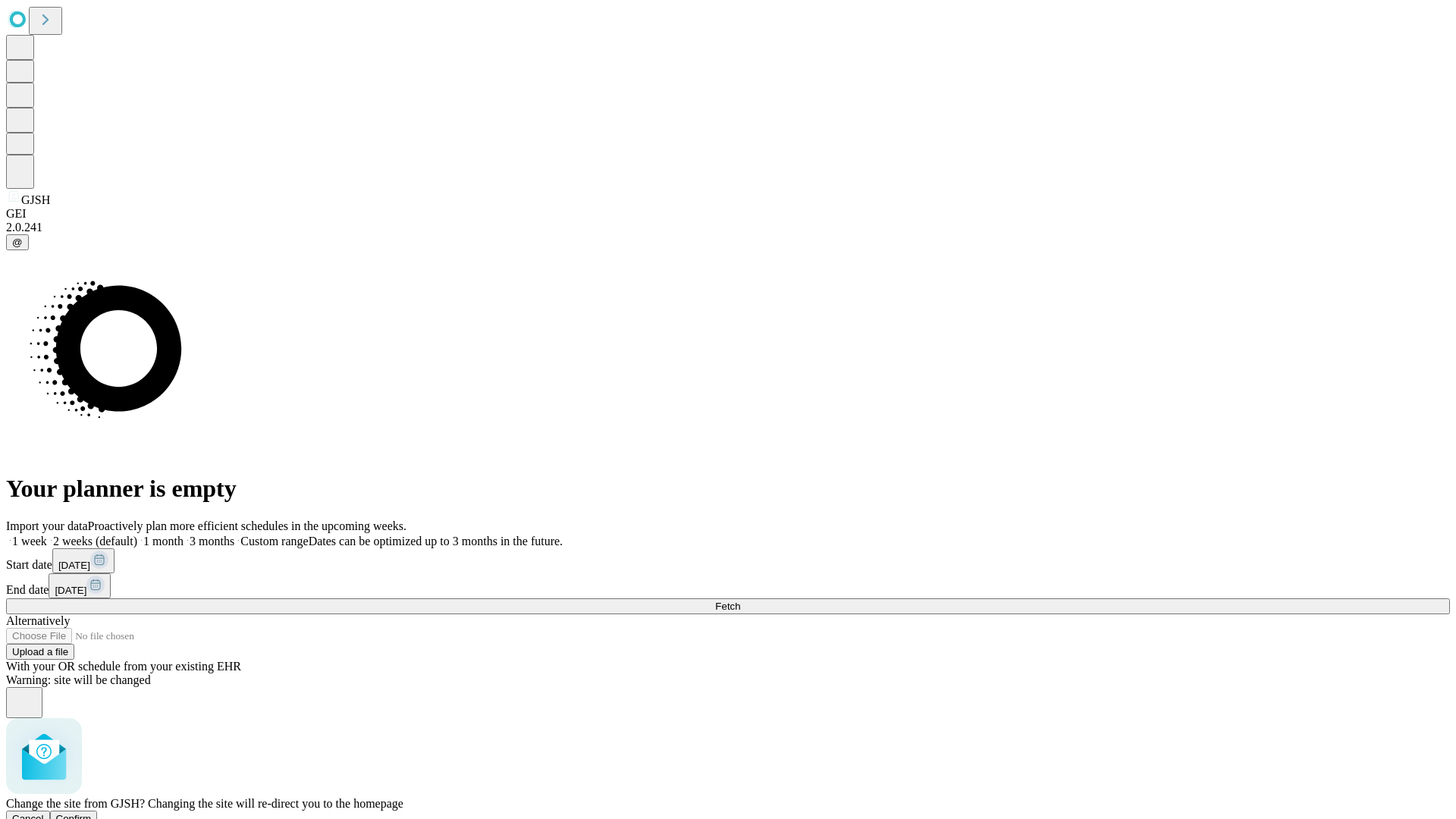
click at [92, 813] on span "Confirm" at bounding box center [73, 818] width 35 height 11
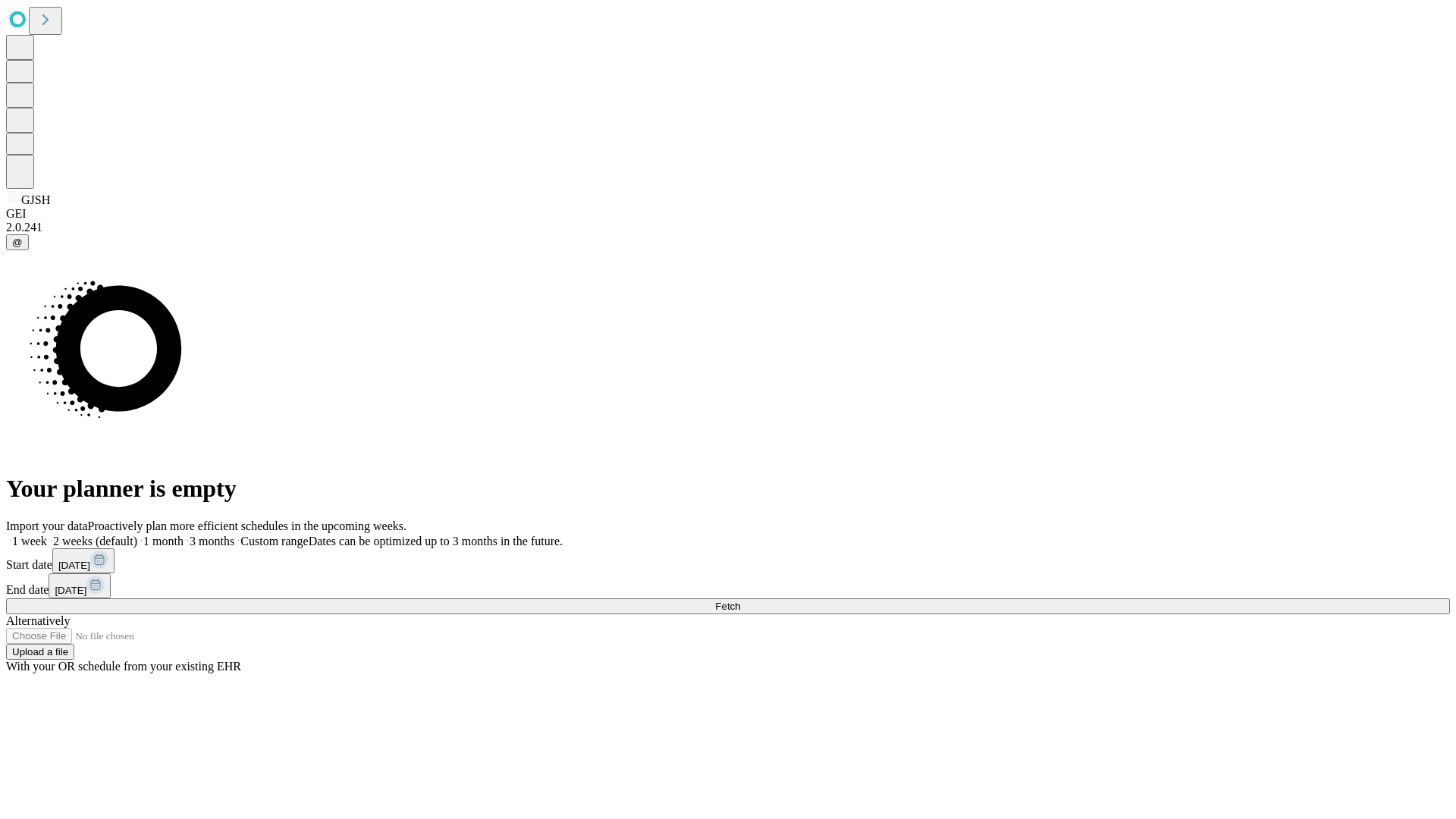
click at [137, 534] on label "2 weeks (default)" at bounding box center [92, 541] width 90 height 13
click at [741, 600] on span "Fetch" at bounding box center [728, 606] width 25 height 11
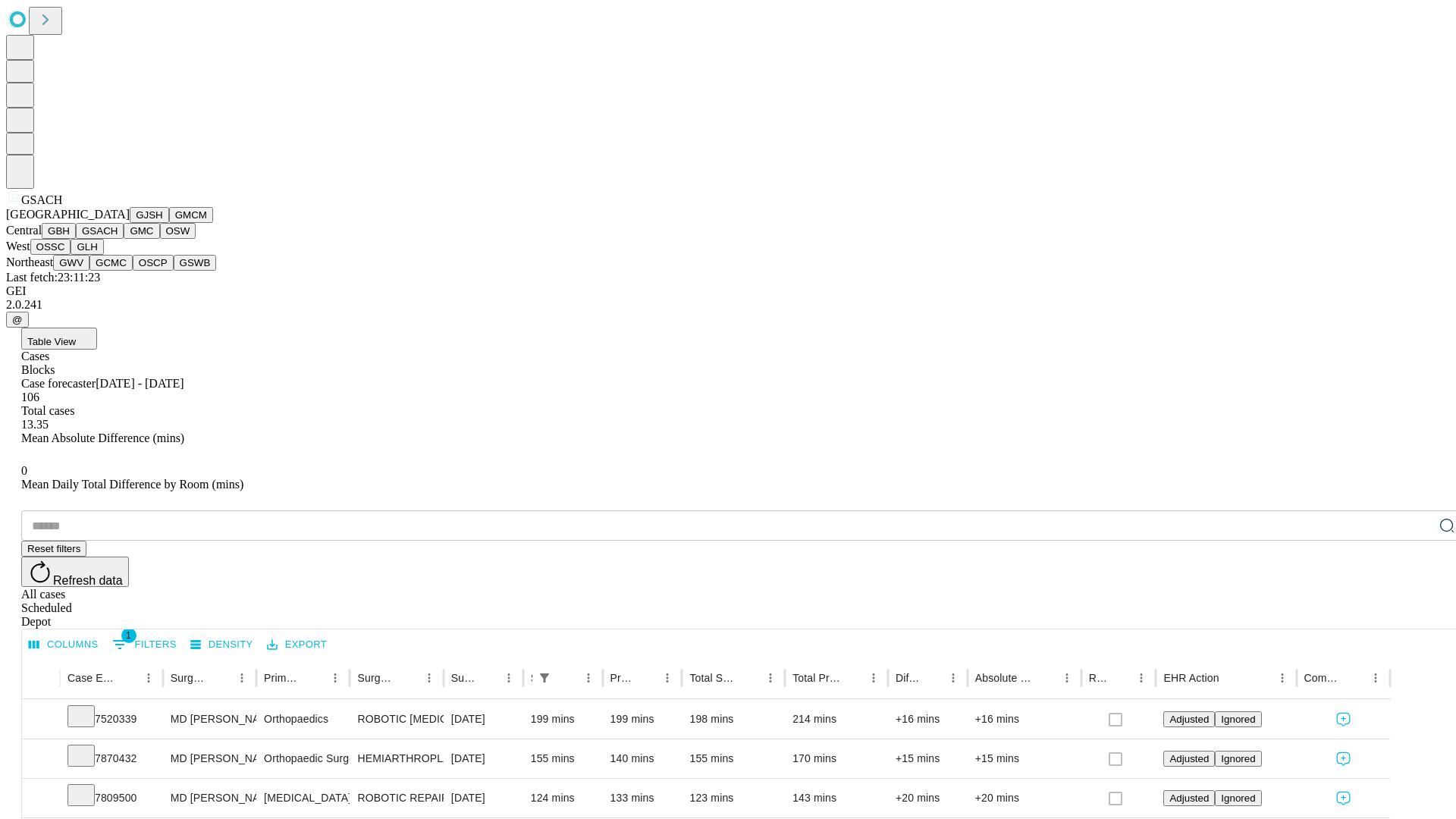
click at [123, 238] on button "GMC" at bounding box center [141, 230] width 35 height 16
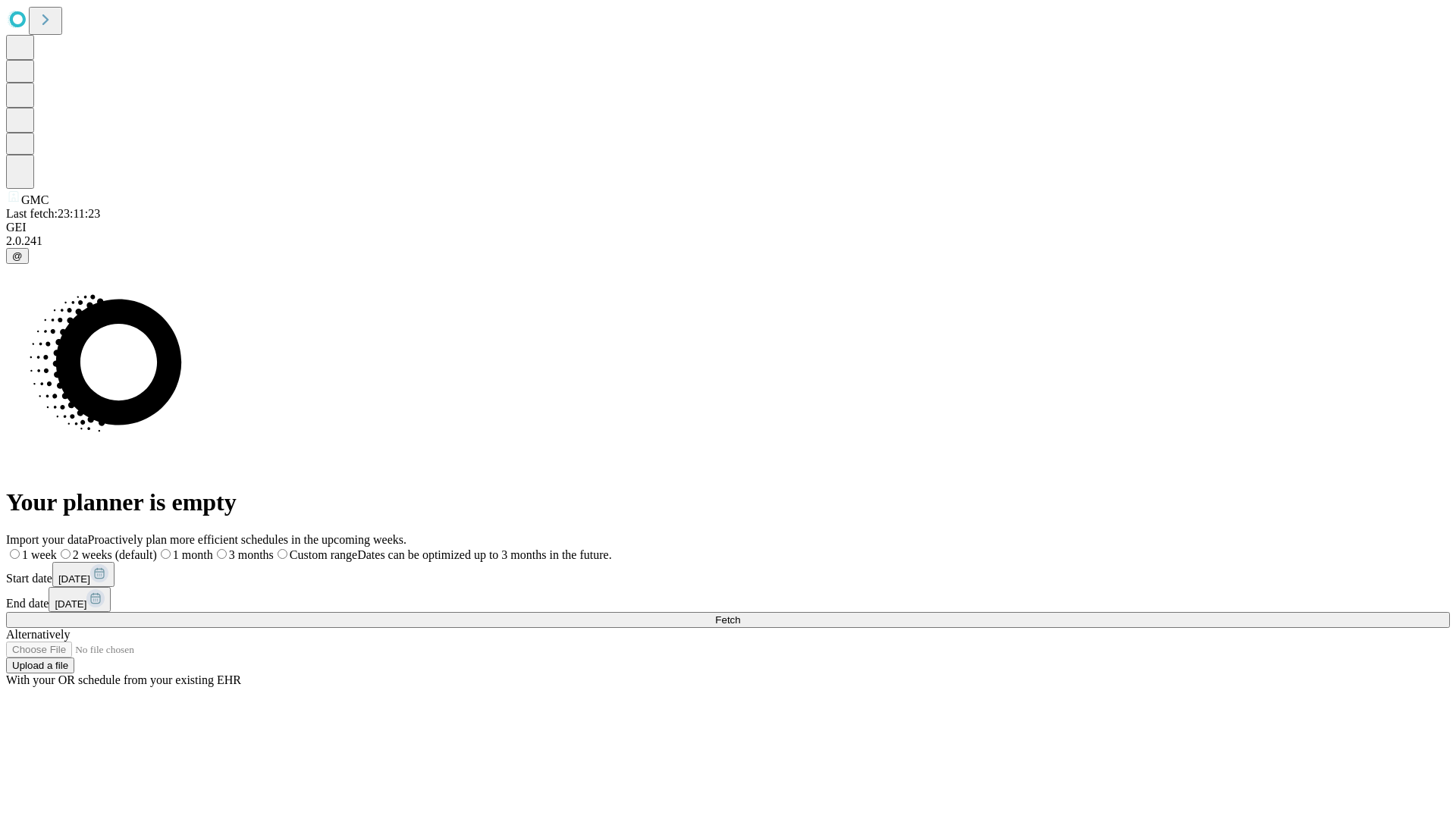
click at [157, 548] on label "2 weeks (default)" at bounding box center [107, 555] width 100 height 13
click at [741, 614] on span "Fetch" at bounding box center [728, 620] width 25 height 11
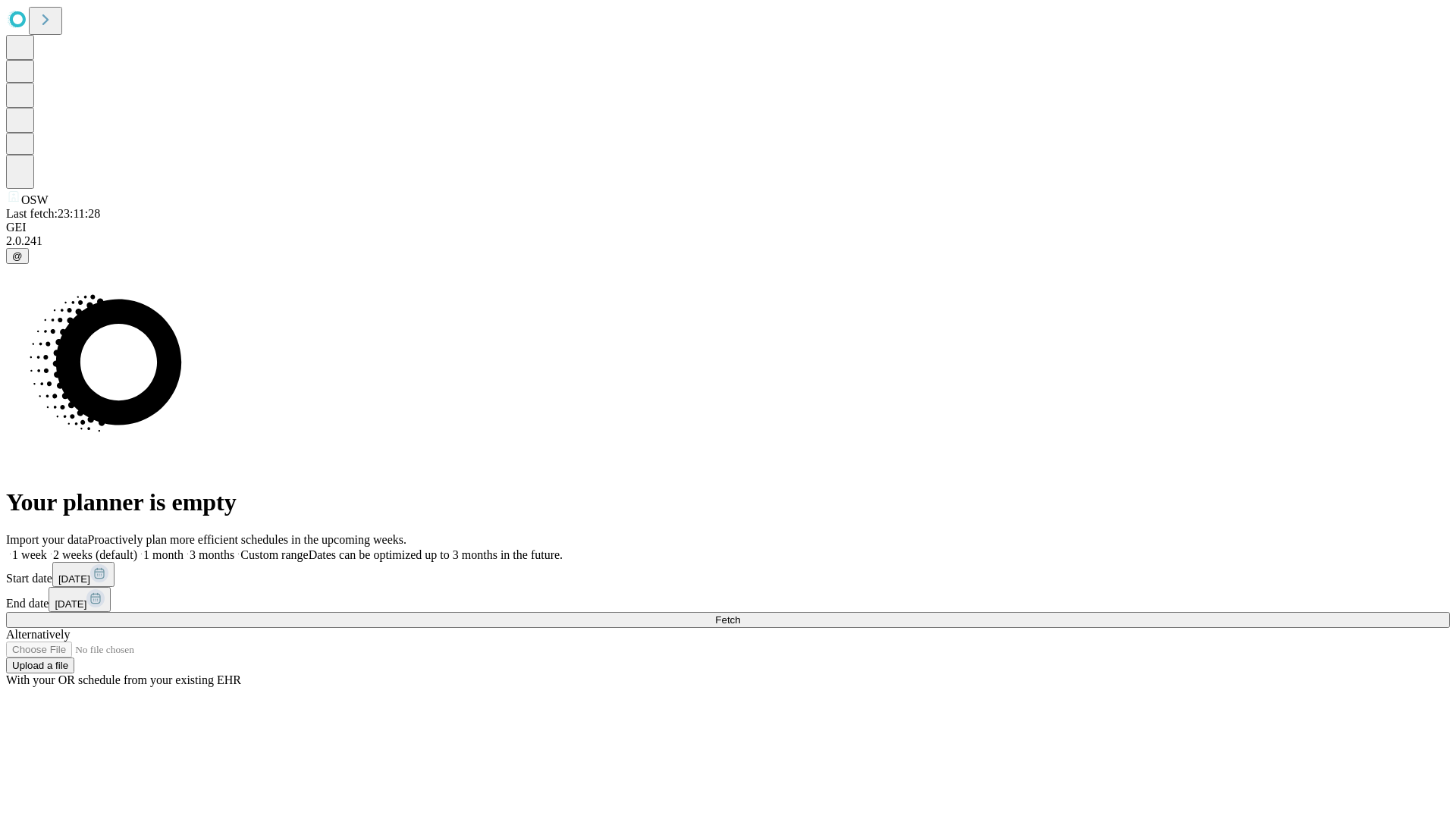
click at [741, 614] on span "Fetch" at bounding box center [728, 620] width 25 height 11
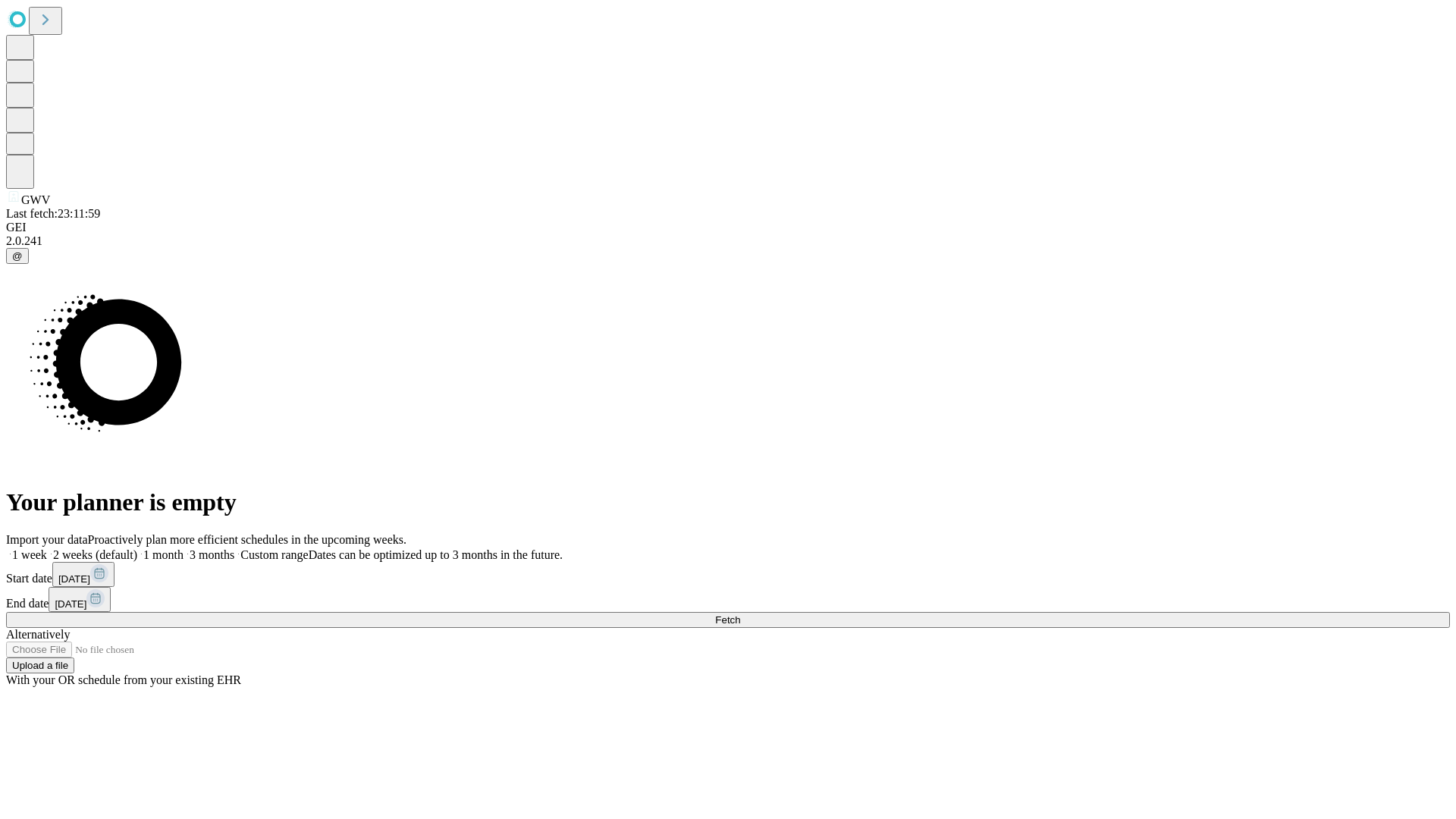
click at [741, 614] on span "Fetch" at bounding box center [728, 620] width 25 height 11
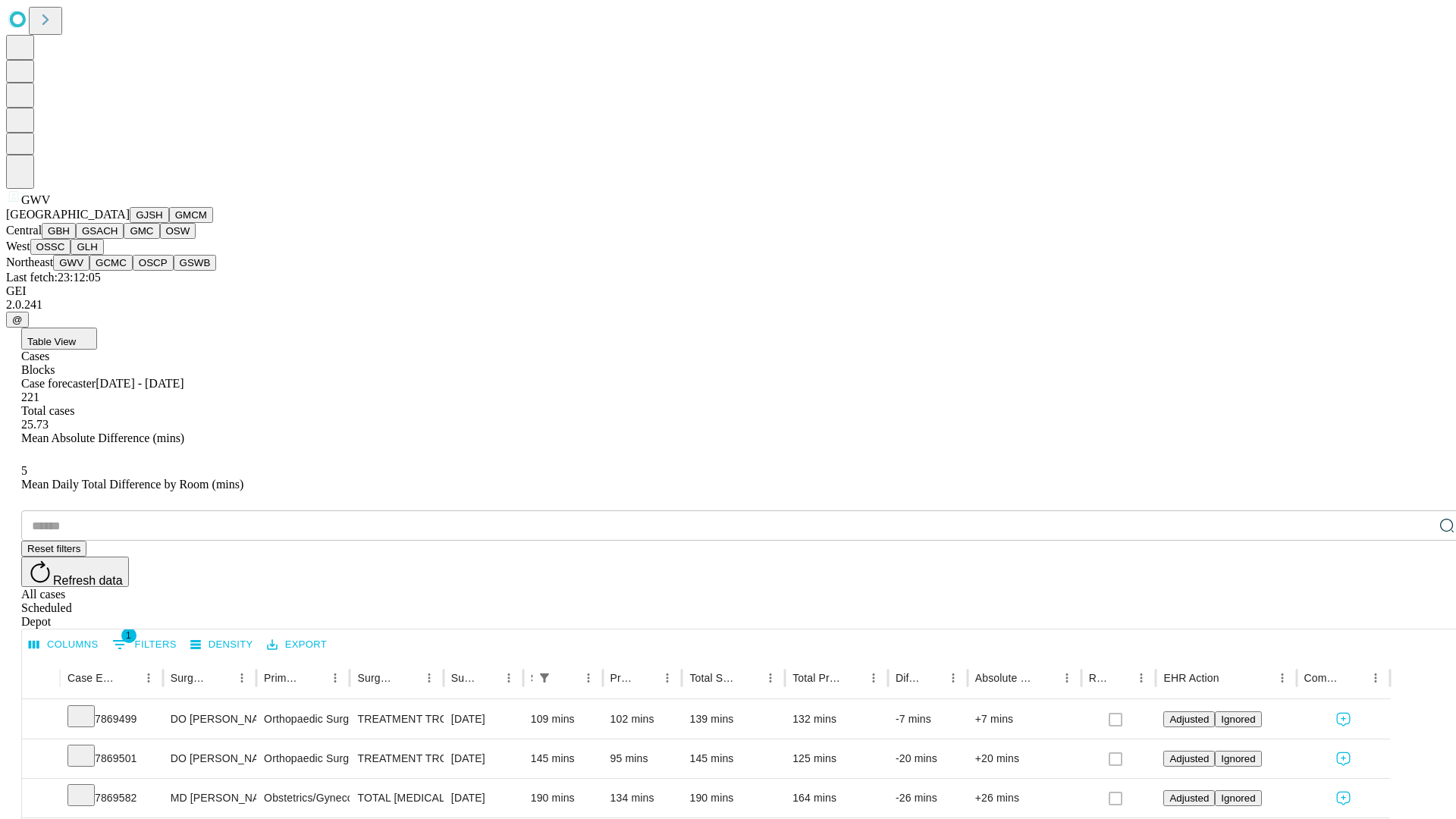
click at [118, 271] on button "GCMC" at bounding box center [110, 262] width 44 height 16
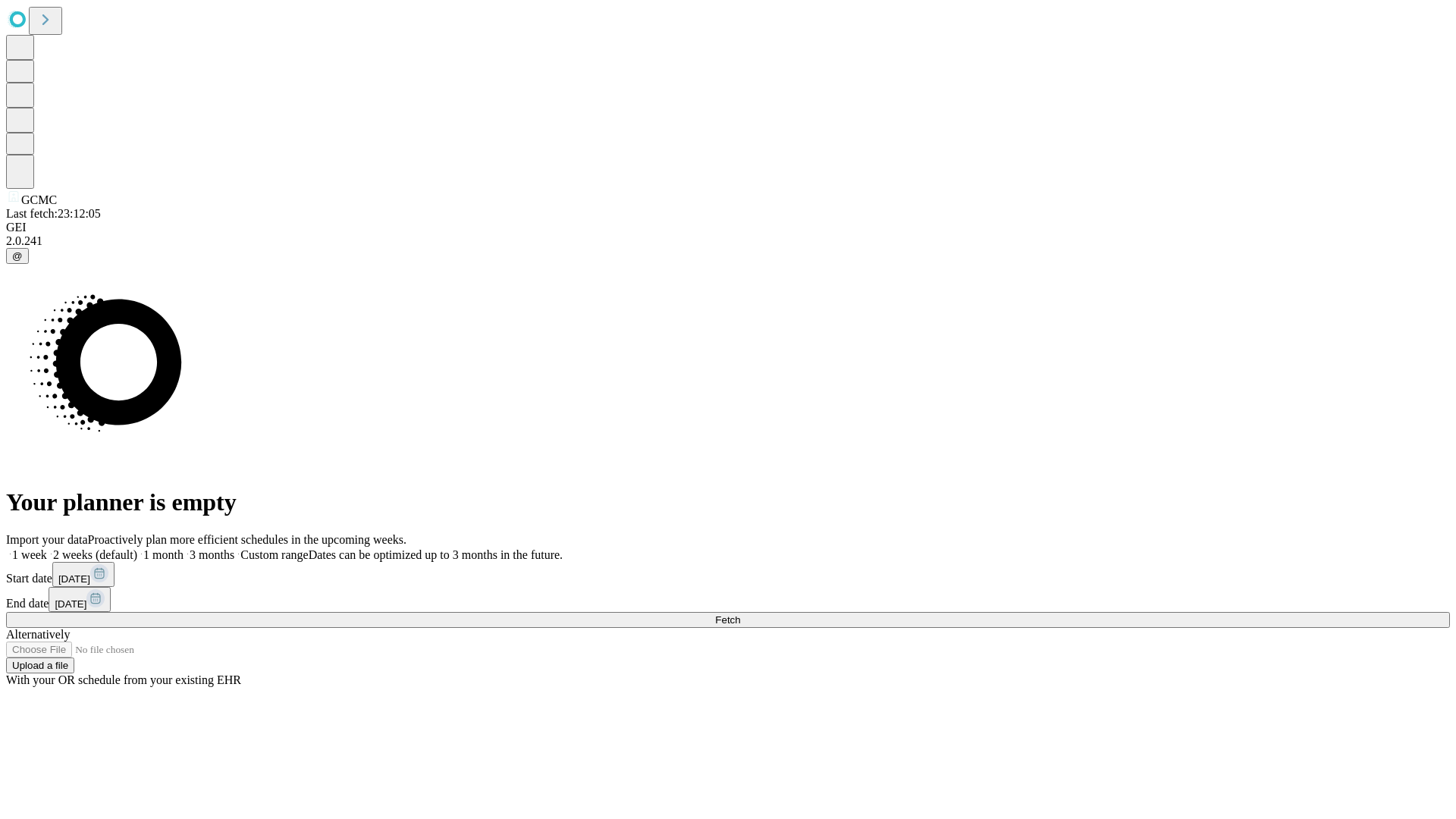
click at [137, 548] on label "2 weeks (default)" at bounding box center [92, 555] width 90 height 13
click at [741, 614] on span "Fetch" at bounding box center [728, 620] width 25 height 11
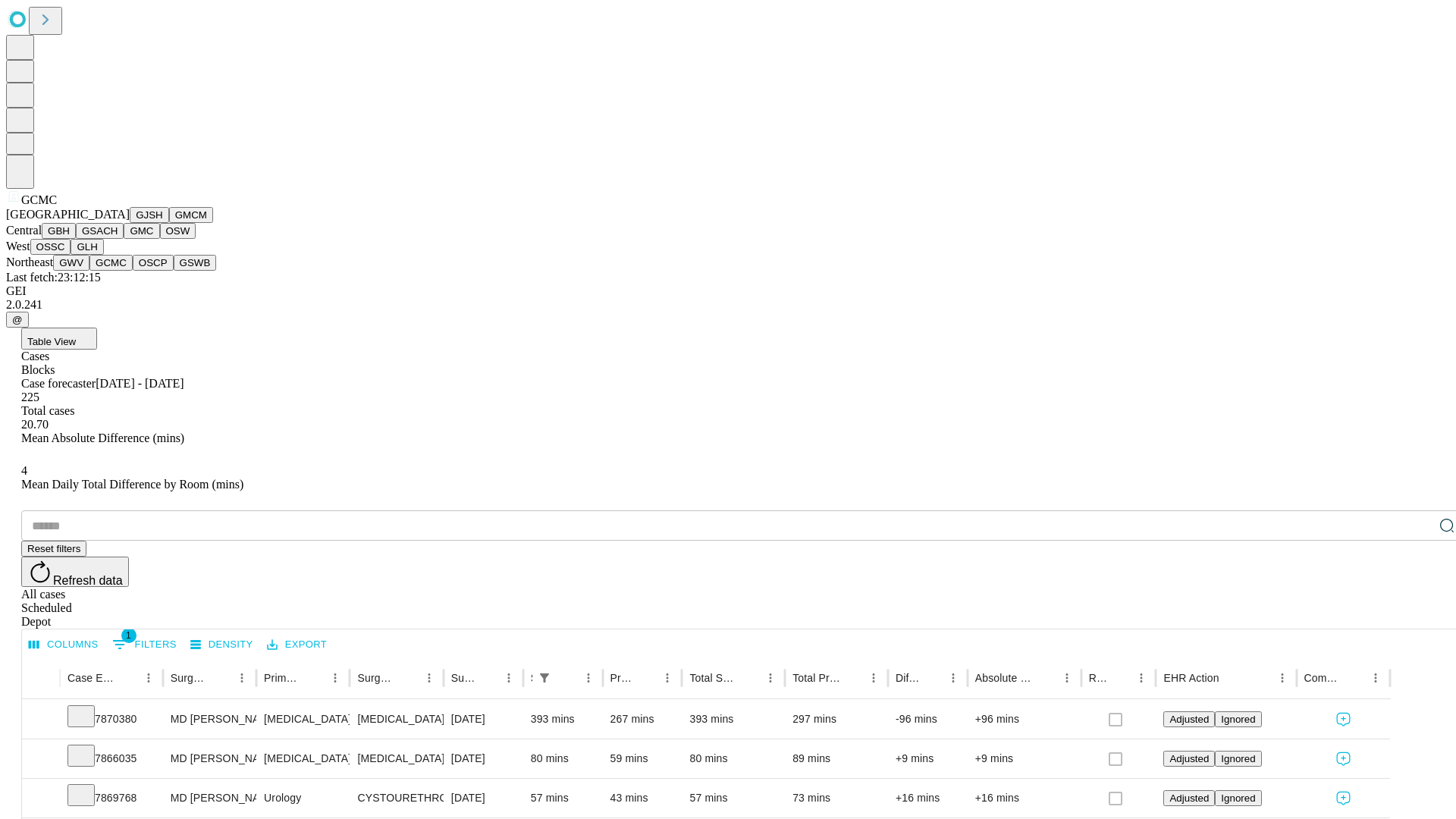
click at [133, 271] on button "OSCP" at bounding box center [153, 262] width 41 height 16
